Goal: Task Accomplishment & Management: Use online tool/utility

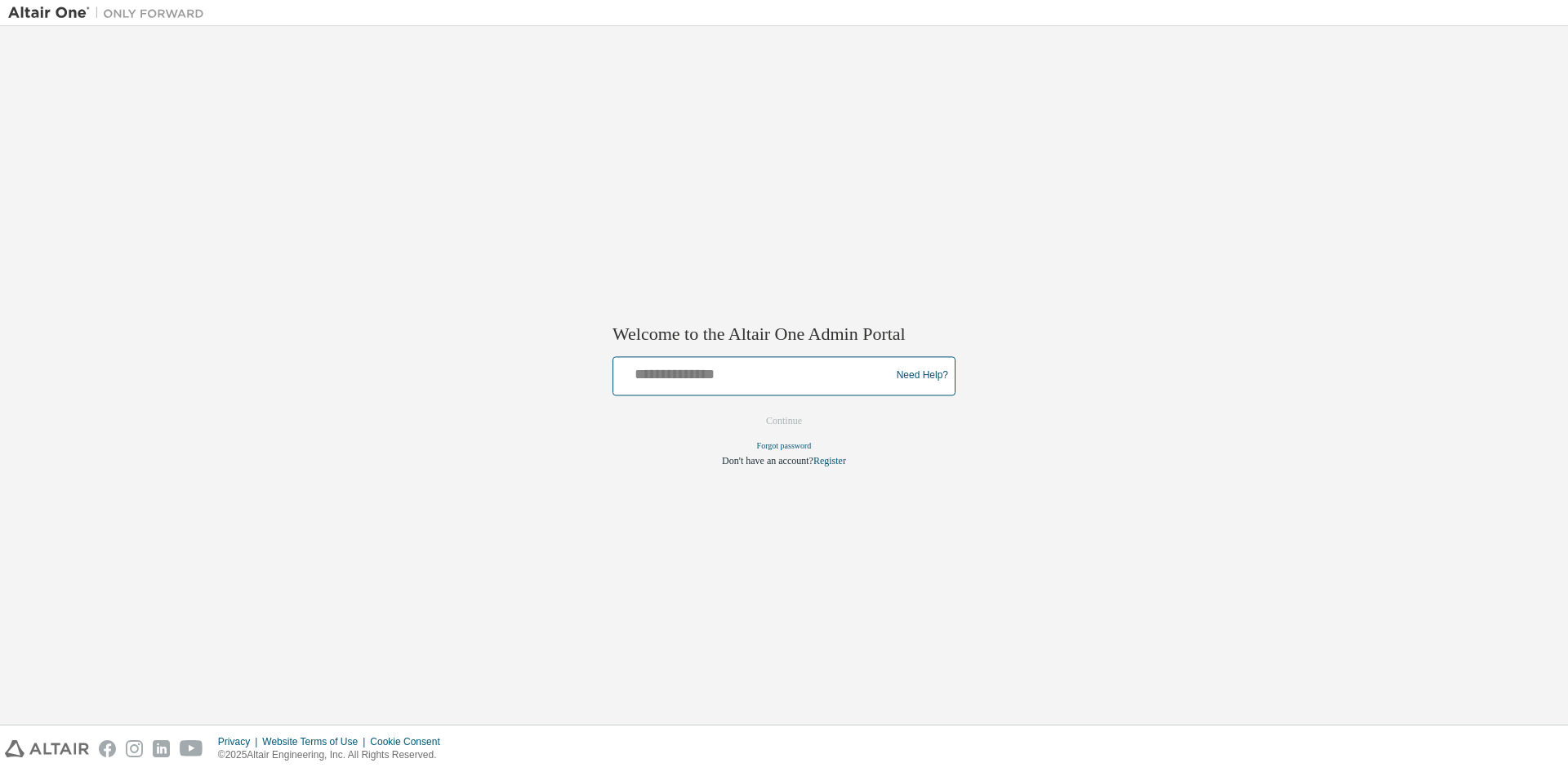
click at [727, 370] on input "text" at bounding box center [754, 372] width 269 height 24
type input "*"
type input "**********"
click at [749, 409] on button "Continue" at bounding box center [784, 421] width 70 height 25
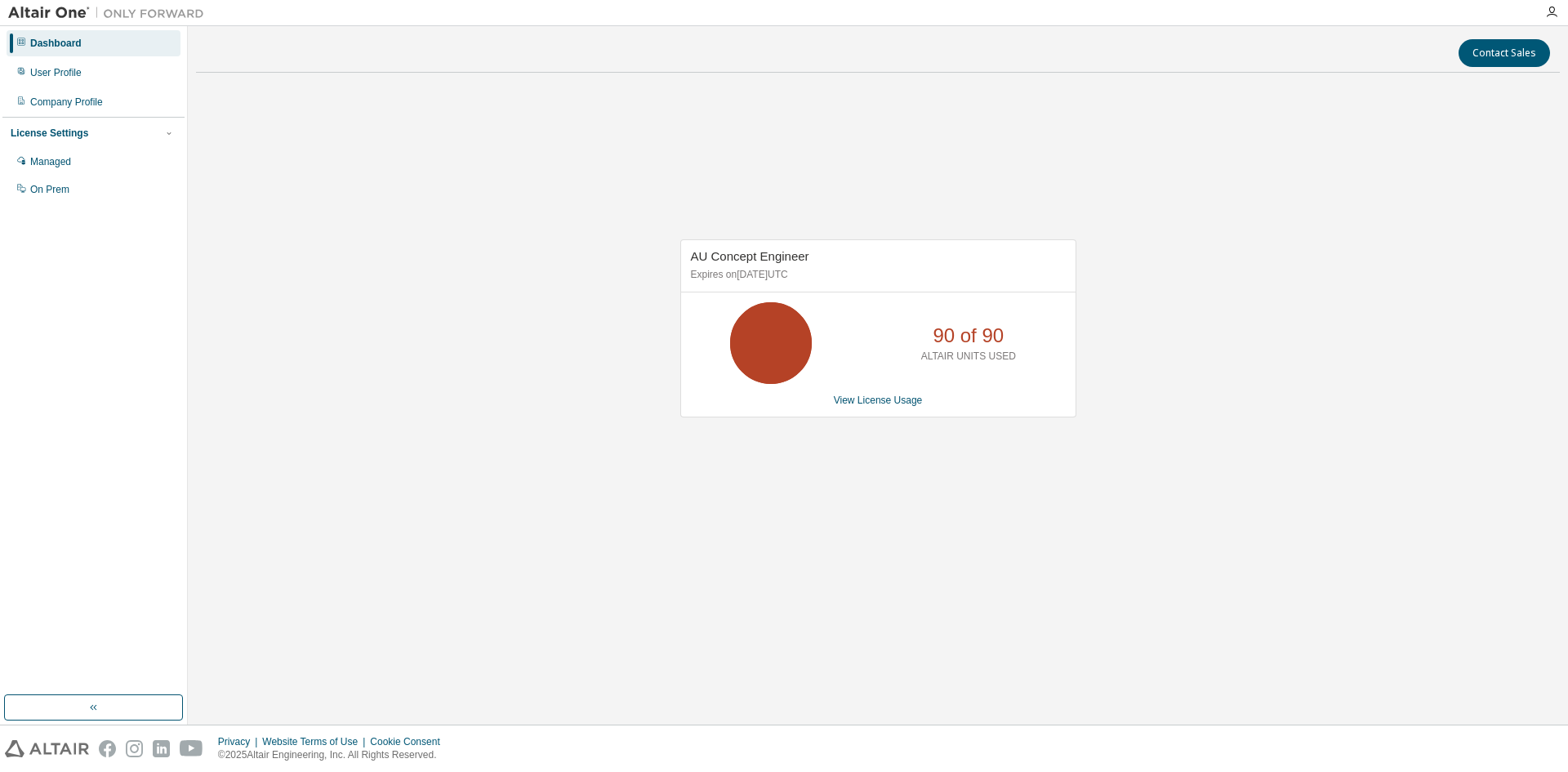
drag, startPoint x: 1297, startPoint y: 410, endPoint x: 1368, endPoint y: 274, distance: 153.4
click at [1297, 410] on div "AU Concept Engineer Expires on July 13, 2026 UTC 90 of 90 ALTAIR UNITS USED Vie…" at bounding box center [877, 337] width 1364 height 502
click at [1297, 168] on div "AU Concept Engineer Expires on July 13, 2026 UTC 90 of 90 ALTAIR UNITS USED Vie…" at bounding box center [877, 337] width 1364 height 502
